Goal: Task Accomplishment & Management: Complete application form

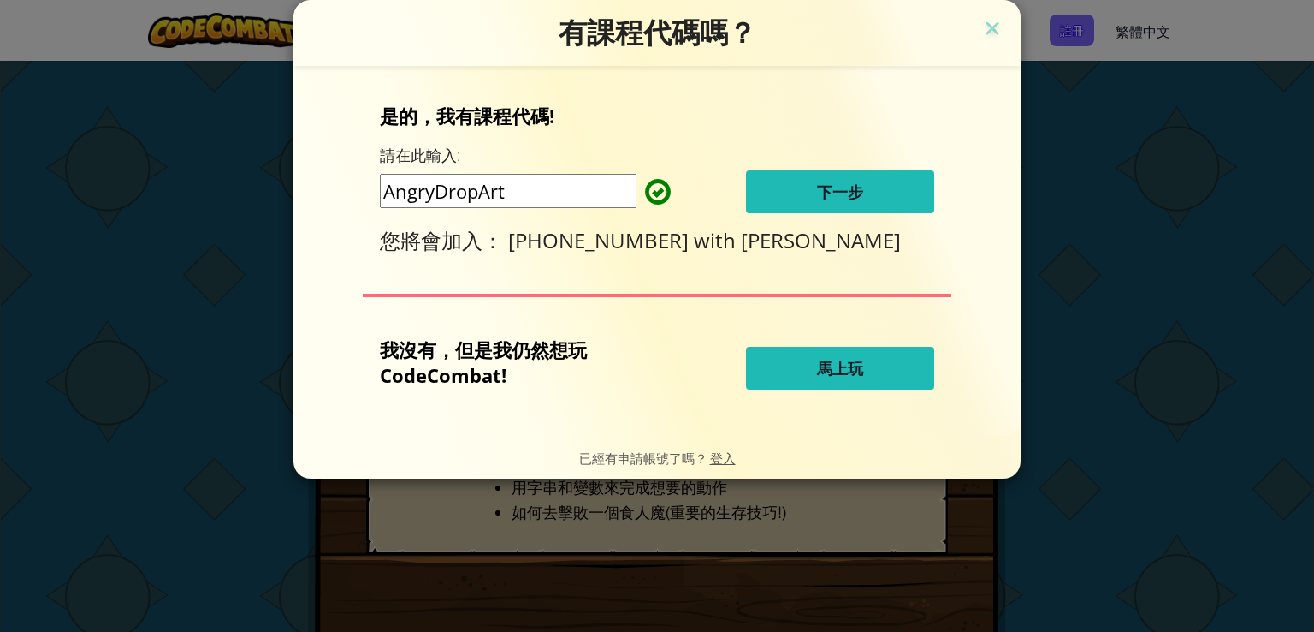
click at [839, 192] on span "下一步" at bounding box center [840, 191] width 46 height 21
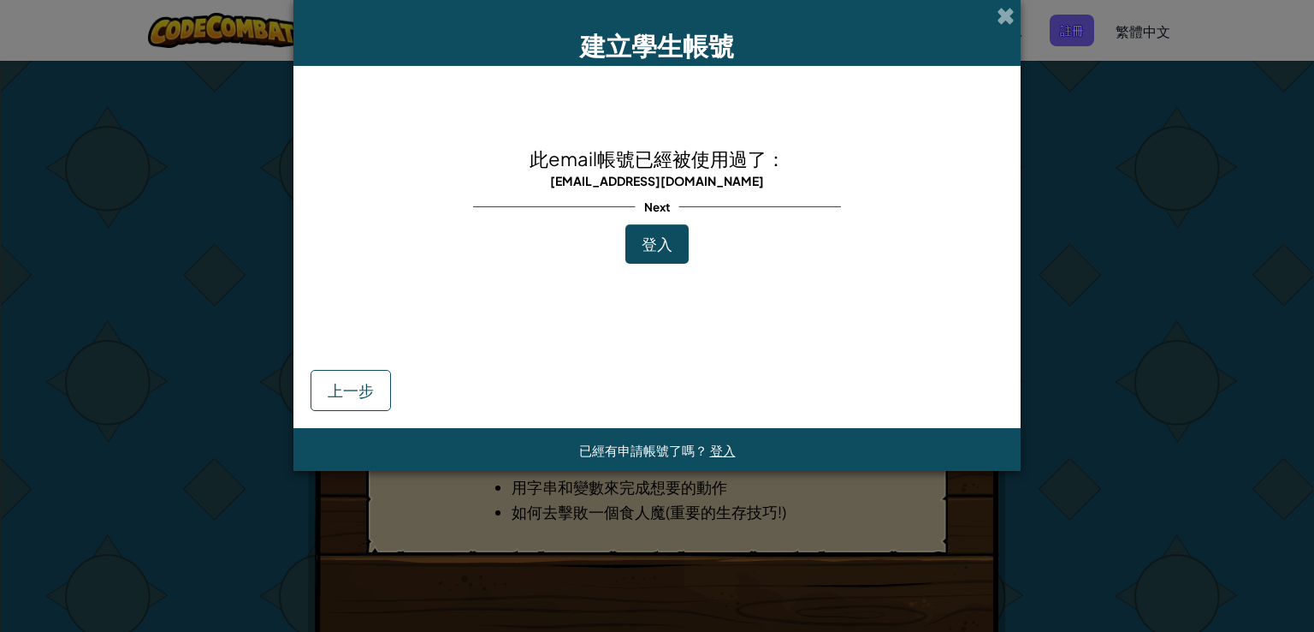
click at [664, 236] on span "登入" at bounding box center [657, 244] width 31 height 20
